Goal: Task Accomplishment & Management: Manage account settings

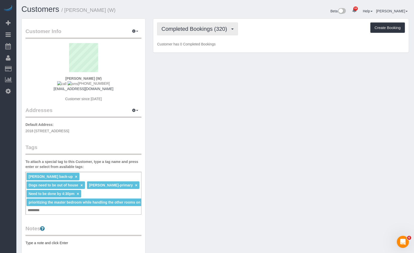
click at [197, 29] on span "Completed Bookings (320)" at bounding box center [196, 29] width 68 height 6
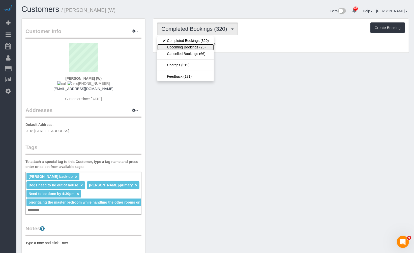
click at [193, 45] on link "Upcoming Bookings (25)" at bounding box center [185, 47] width 57 height 7
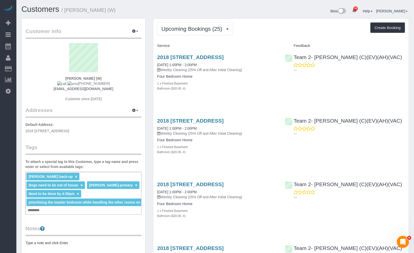
drag, startPoint x: 223, startPoint y: 56, endPoint x: 263, endPoint y: 25, distance: 50.7
click at [263, 25] on div "Upcoming Bookings (25) Completed Bookings (320) Upcoming Bookings (25) Cancelle…" at bounding box center [281, 28] width 248 height 13
click at [206, 27] on span "Upcoming Bookings (25)" at bounding box center [193, 29] width 63 height 6
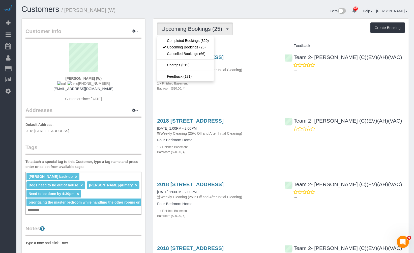
click at [272, 26] on div "Upcoming Bookings (25) Completed Bookings (320) Upcoming Bookings (25) Cancelle…" at bounding box center [281, 28] width 248 height 13
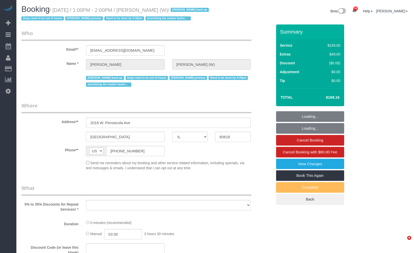
select select "IL"
select select "string:fspay-a9663d8f-8c9a-404f-bf5d-ab36a8b1b231"
select select "4"
select select "number:1"
select select "number:69"
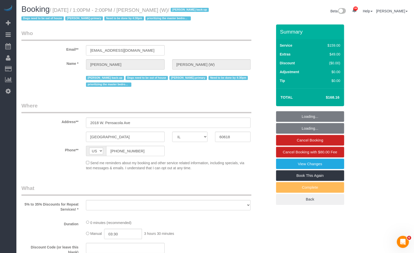
select select "number:139"
select select "number:98"
select select "number:141"
select select "number:143"
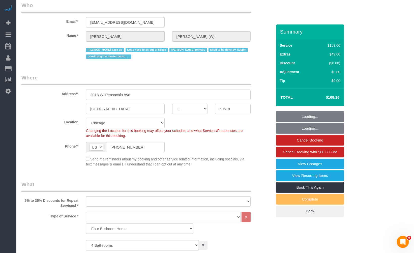
select select "object:1158"
select select "4"
select select "object:1277"
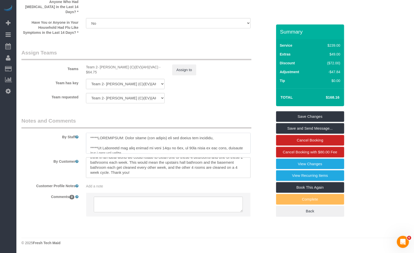
scroll to position [100, 0]
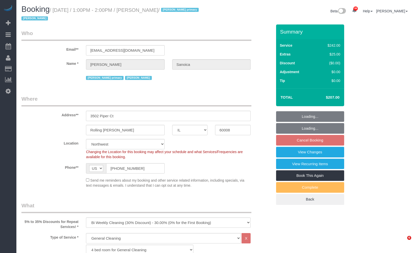
select select "IL"
select select "512"
select select "2"
select select "3"
select select "number:1"
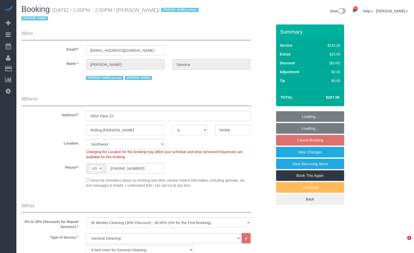
select select "number:63"
select select "number:139"
select select "number:106"
select select "object:1195"
select select "2"
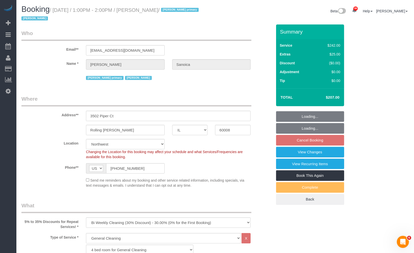
select select "3"
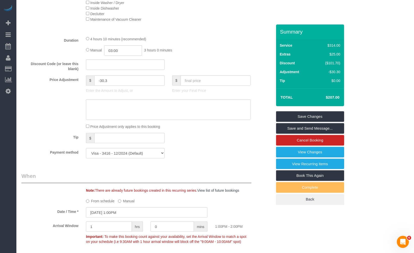
scroll to position [448, 0]
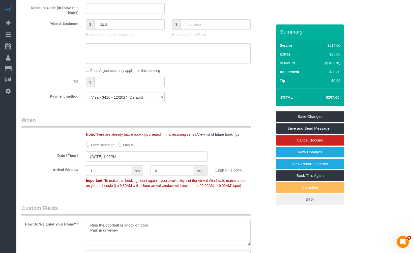
click at [124, 158] on input "10/23/2025 1:00PM" at bounding box center [147, 156] width 122 height 10
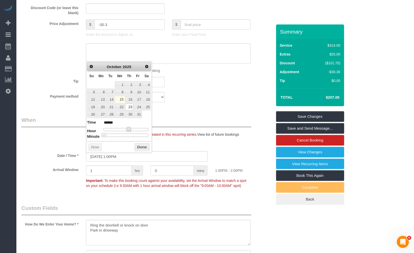
type input "10/23/2025 12:00PM"
type input "*******"
type input "10/23/2025 11:00AM"
type input "*******"
type input "10/23/2025 10:00AM"
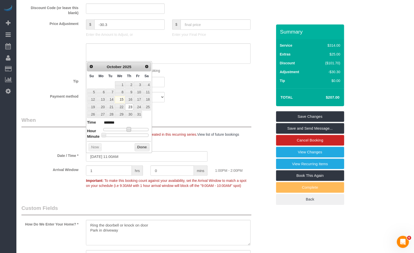
type input "*******"
type input "[DATE] 9:00AM"
type input "******"
type input "10/23/2025 8:00AM"
type input "******"
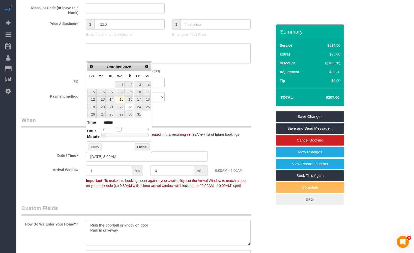
drag, startPoint x: 129, startPoint y: 130, endPoint x: 120, endPoint y: 130, distance: 8.8
click at [120, 130] on span at bounding box center [119, 129] width 5 height 5
click at [139, 147] on button "Done" at bounding box center [142, 147] width 15 height 8
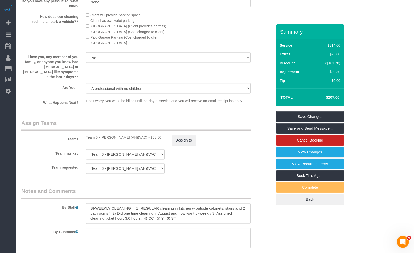
scroll to position [887, 0]
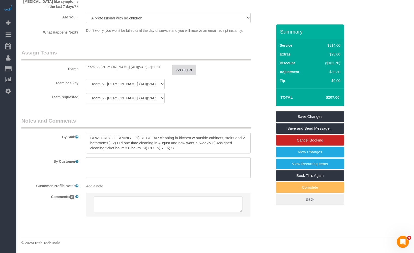
click at [185, 69] on button "Assign to" at bounding box center [184, 70] width 24 height 11
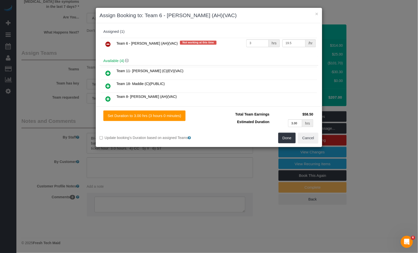
click at [109, 43] on icon at bounding box center [107, 44] width 5 height 6
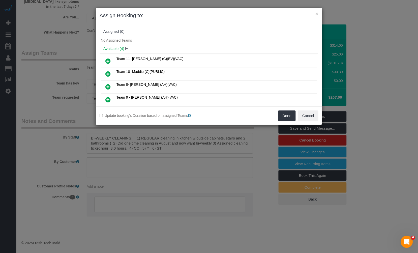
click at [109, 86] on icon at bounding box center [107, 87] width 5 height 6
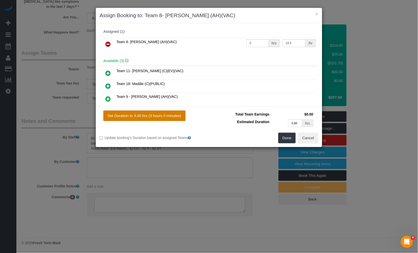
click at [165, 116] on button "Set Duration to 3.00 hrs (3 hours 0 minutes)" at bounding box center [144, 116] width 82 height 11
type input "3.00"
click at [284, 138] on button "Done" at bounding box center [288, 138] width 18 height 11
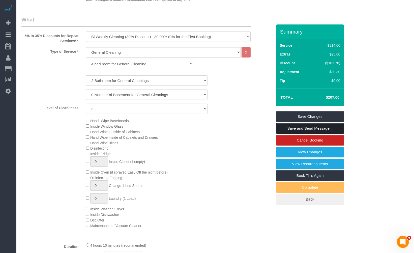
scroll to position [158, 0]
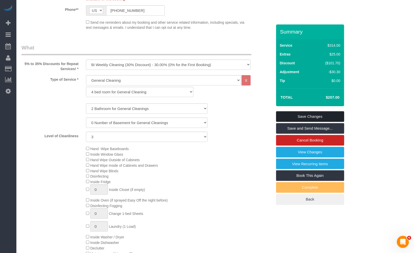
click at [306, 117] on link "Save Changes" at bounding box center [310, 116] width 68 height 11
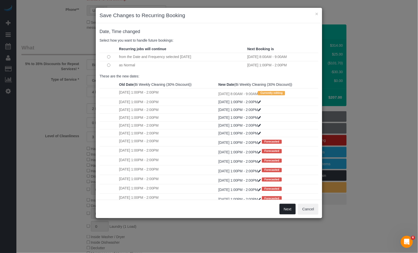
click at [286, 206] on button "Next" at bounding box center [288, 209] width 16 height 11
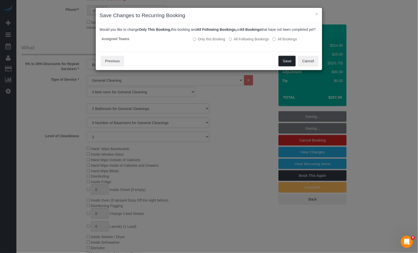
click at [288, 66] on button "Save" at bounding box center [287, 61] width 17 height 11
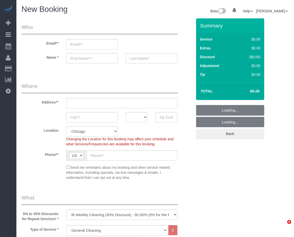
select select "512"
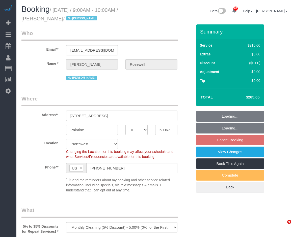
select select "IL"
select select "512"
select select "3"
select select "number:1"
select select "number:65"
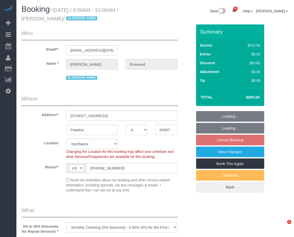
select select "number:139"
select select "number:107"
